Goal: Check status: Check status

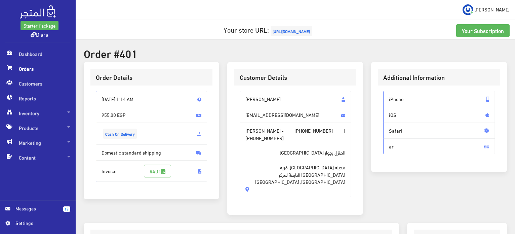
scroll to position [134, 0]
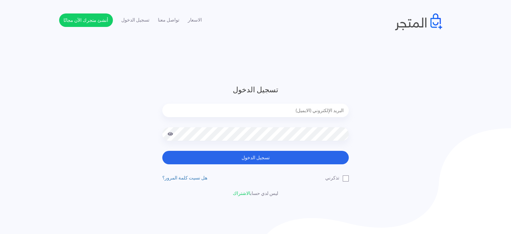
click at [325, 102] on form "تسجيل الدخول تسجيل الدخول" at bounding box center [255, 124] width 187 height 80
click at [321, 112] on input "email" at bounding box center [255, 110] width 187 height 13
type input "diaraest2024@gmail.com"
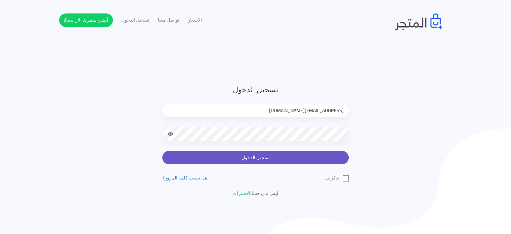
click at [234, 151] on button "تسجيل الدخول" at bounding box center [255, 157] width 187 height 13
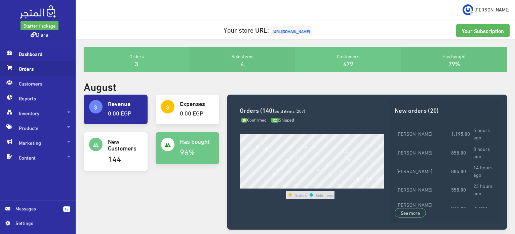
click at [30, 72] on span "Orders" at bounding box center [37, 68] width 65 height 15
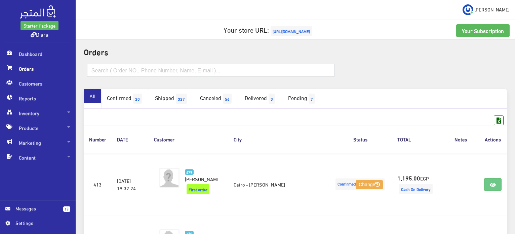
click at [106, 97] on link "Confirmed 20" at bounding box center [125, 98] width 48 height 19
click at [126, 95] on link "Confirmed 20" at bounding box center [125, 98] width 48 height 19
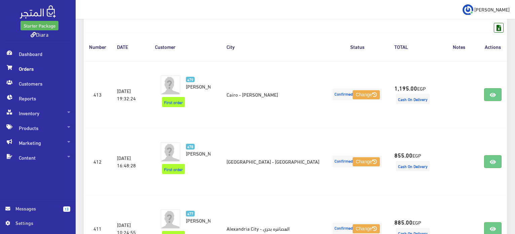
scroll to position [101, 0]
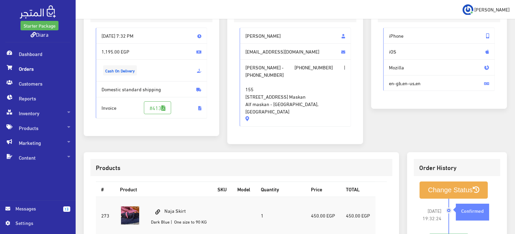
scroll to position [164, 0]
